Goal: Task Accomplishment & Management: Manage account settings

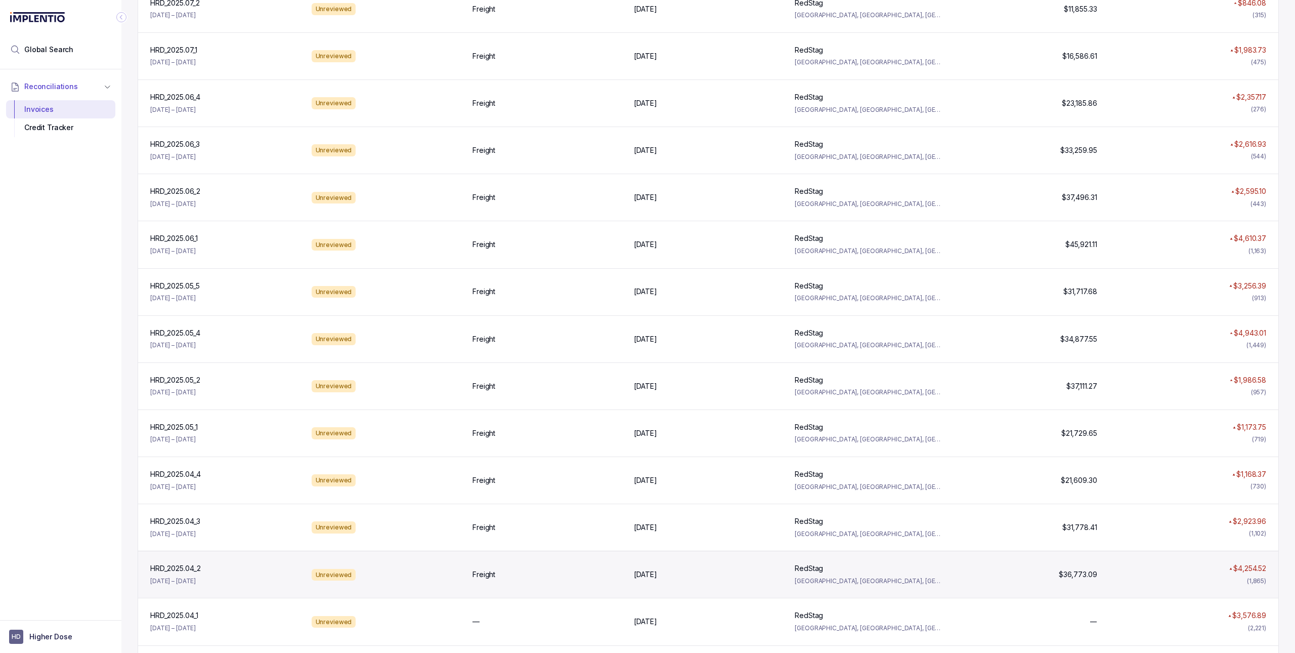
scroll to position [638, 0]
